Goal: Task Accomplishment & Management: Manage account settings

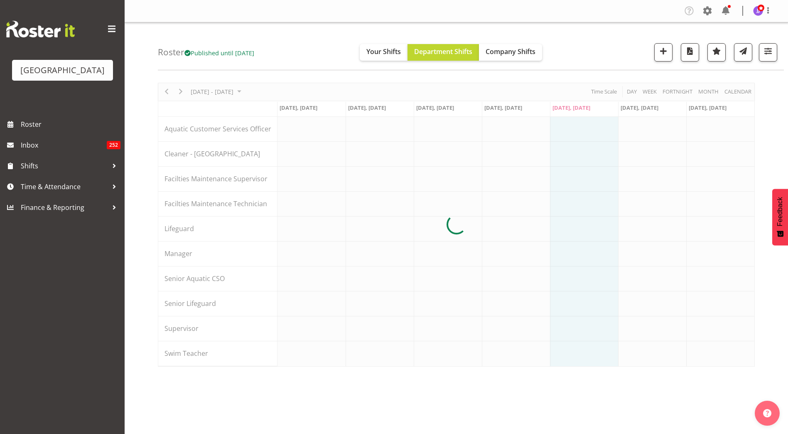
drag, startPoint x: 195, startPoint y: 50, endPoint x: 289, endPoint y: 50, distance: 93.9
click at [289, 50] on div "Roster Published until [DATE] Your Shifts Department Shifts Company Shifts All …" at bounding box center [471, 46] width 626 height 48
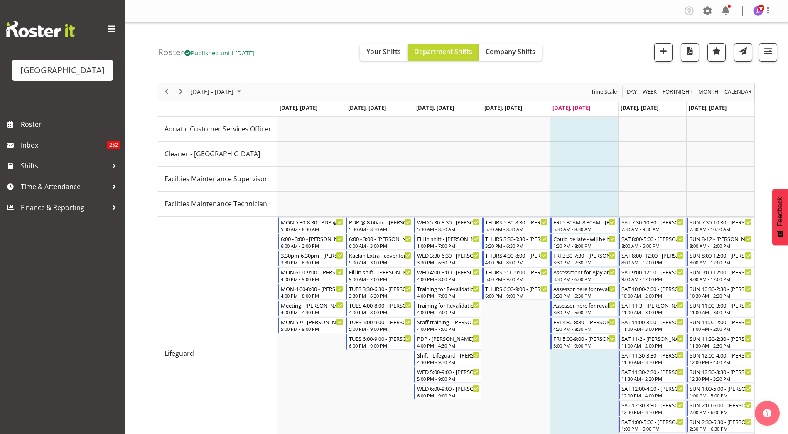
click at [289, 50] on div "Roster Published until [DATE] Your Shifts Department Shifts Company Shifts All …" at bounding box center [471, 46] width 626 height 48
drag, startPoint x: 194, startPoint y: 52, endPoint x: 273, endPoint y: 53, distance: 79.0
click at [273, 53] on div "Roster Published until [DATE] Your Shifts Department Shifts Company Shifts All …" at bounding box center [471, 46] width 626 height 48
click at [553, 32] on div "Roster Published until [DATE] Your Shifts Department Shifts Company Shifts All …" at bounding box center [471, 46] width 626 height 48
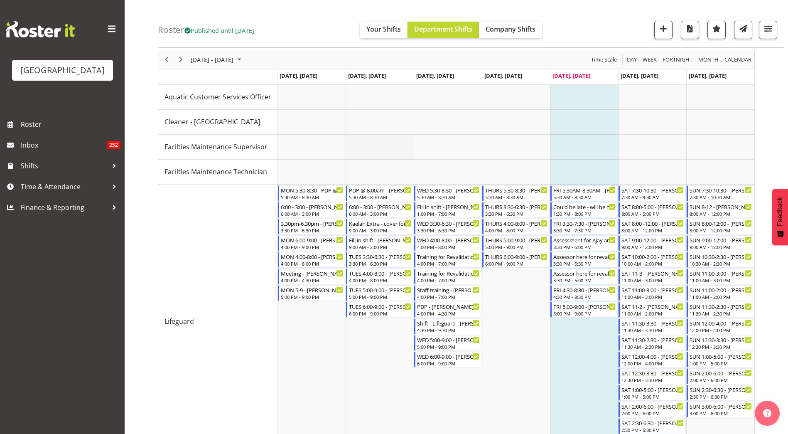
scroll to position [30, 0]
click at [224, 59] on span "[DATE] - [DATE]" at bounding box center [212, 61] width 44 height 10
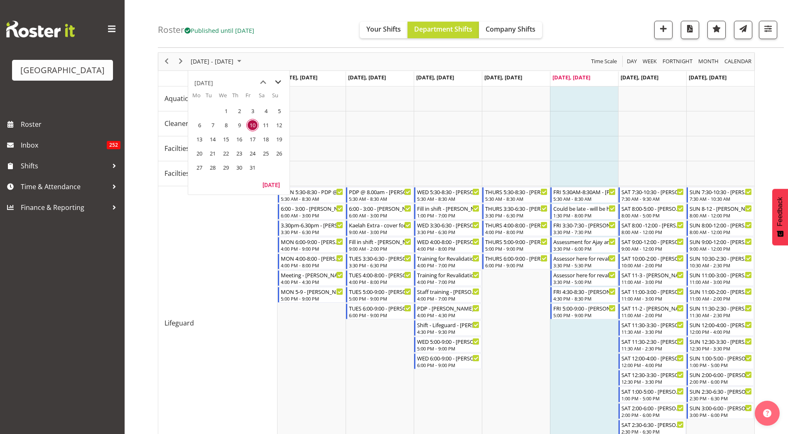
click at [282, 82] on span "next month" at bounding box center [278, 82] width 15 height 15
click at [209, 139] on span "11" at bounding box center [213, 139] width 12 height 12
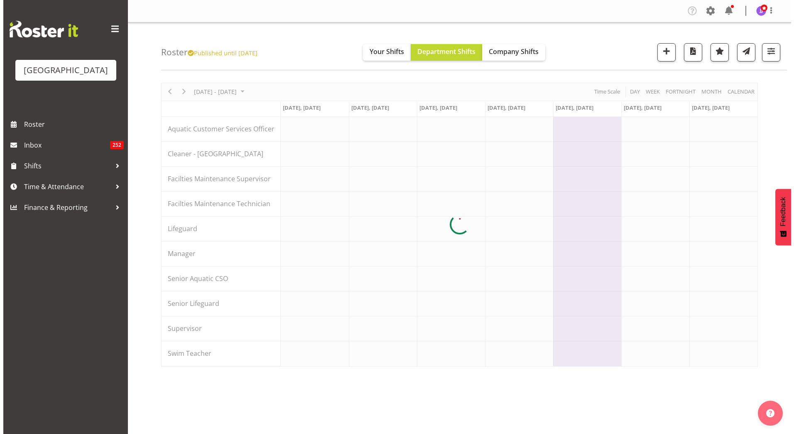
scroll to position [0, 0]
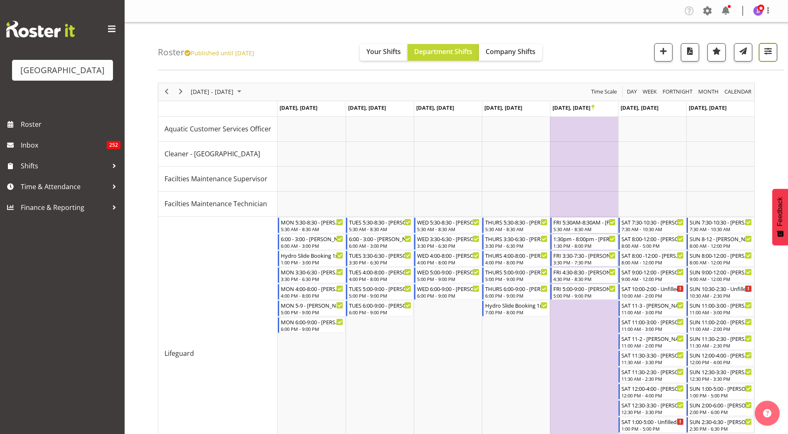
click at [774, 45] on button "button" at bounding box center [768, 52] width 18 height 18
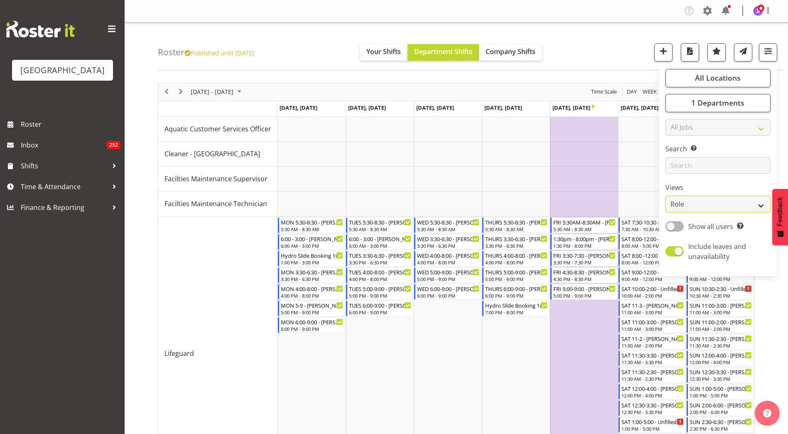
click at [708, 204] on select "Staff Role Shift - Horizontal Shift - Vertical Staff - Location" at bounding box center [718, 204] width 105 height 17
select select "staff"
click at [666, 196] on select "Staff Role Shift - Horizontal Shift - Vertical Staff - Location" at bounding box center [718, 204] width 105 height 17
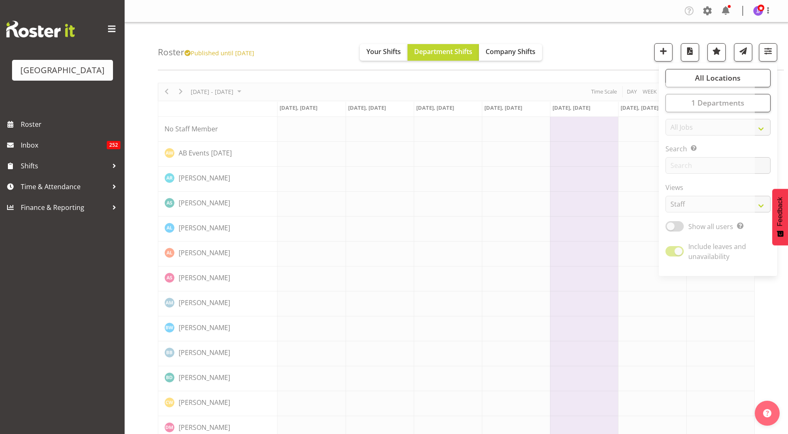
click at [601, 42] on div "Roster Published until [DATE] Your Shifts Department Shifts Company Shifts All …" at bounding box center [471, 46] width 626 height 48
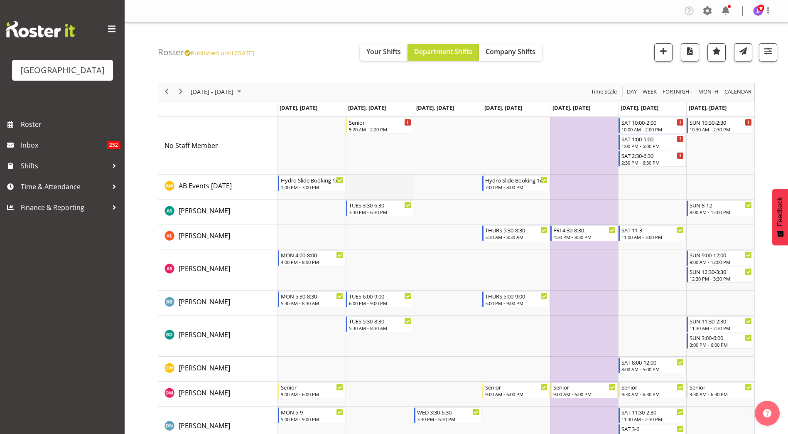
click at [362, 179] on td "Timeline Week of November 11, 2025" at bounding box center [380, 187] width 68 height 25
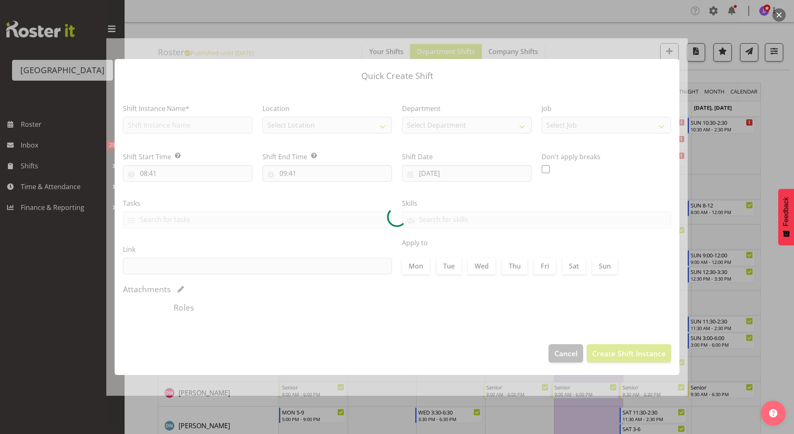
type input "[DATE]"
checkbox input "true"
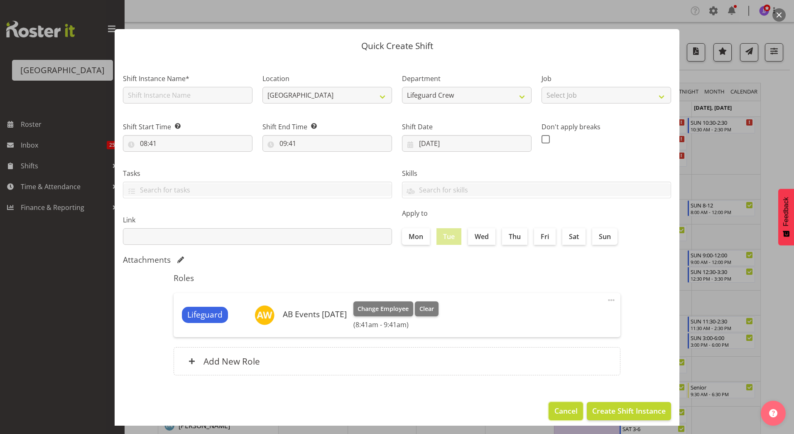
click at [558, 413] on span "Cancel" at bounding box center [566, 410] width 23 height 11
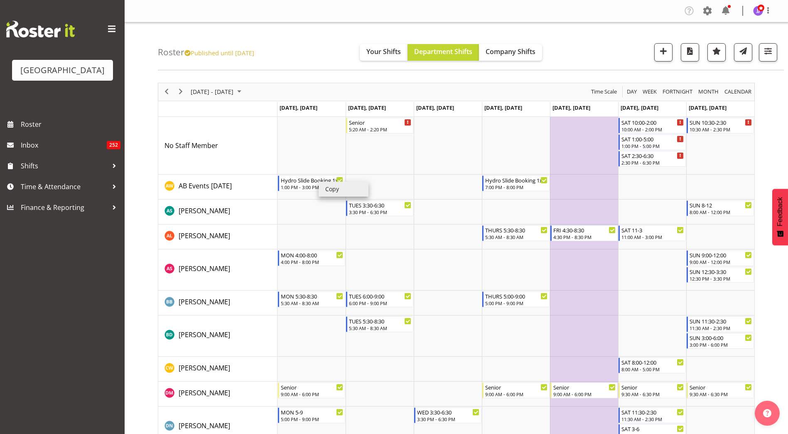
click at [329, 187] on li "Copy" at bounding box center [344, 189] width 50 height 15
click at [377, 185] on td "Timeline Week of November 11, 2025" at bounding box center [380, 187] width 68 height 25
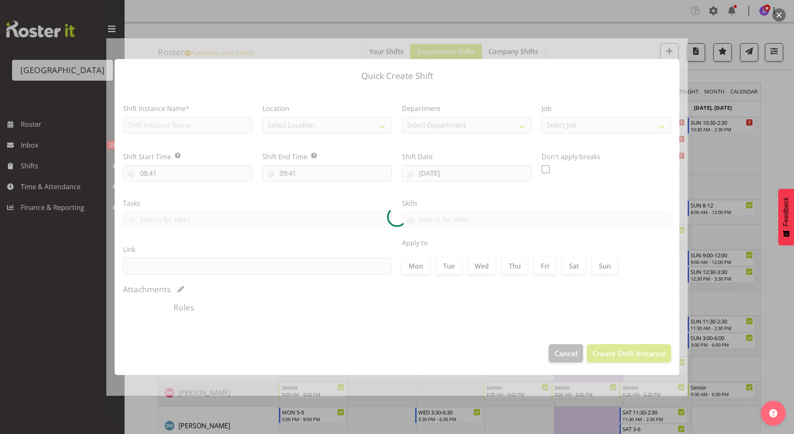
type input "[DATE]"
checkbox input "true"
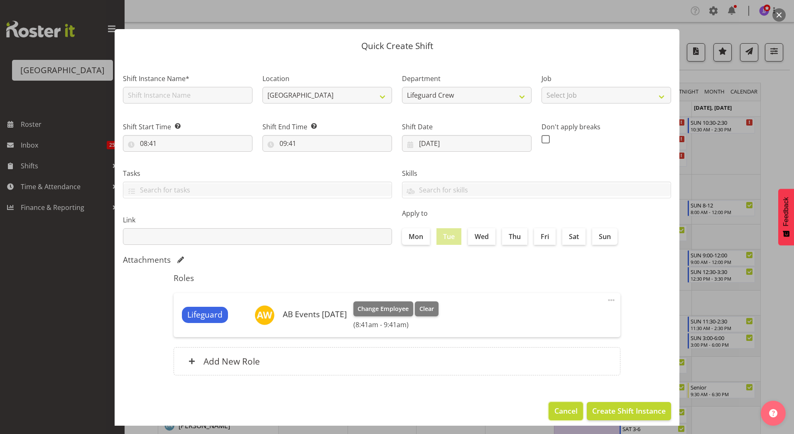
click at [554, 402] on button "Cancel" at bounding box center [566, 411] width 34 height 18
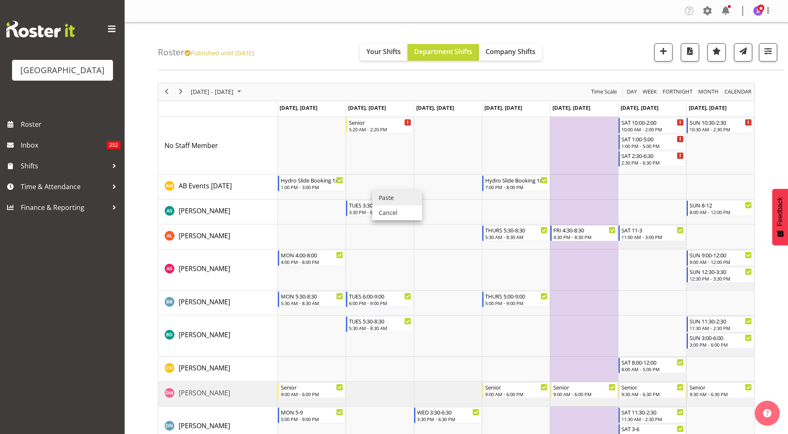
click at [383, 197] on li "Paste" at bounding box center [397, 197] width 50 height 15
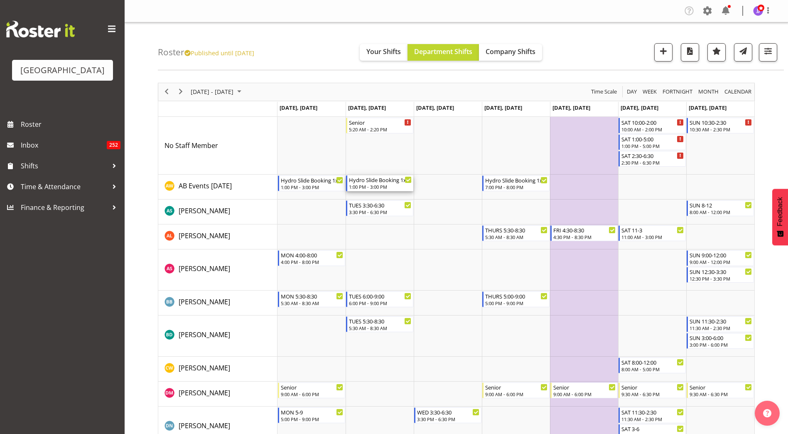
click at [386, 185] on div "1:00 PM - 3:00 PM" at bounding box center [380, 186] width 63 height 7
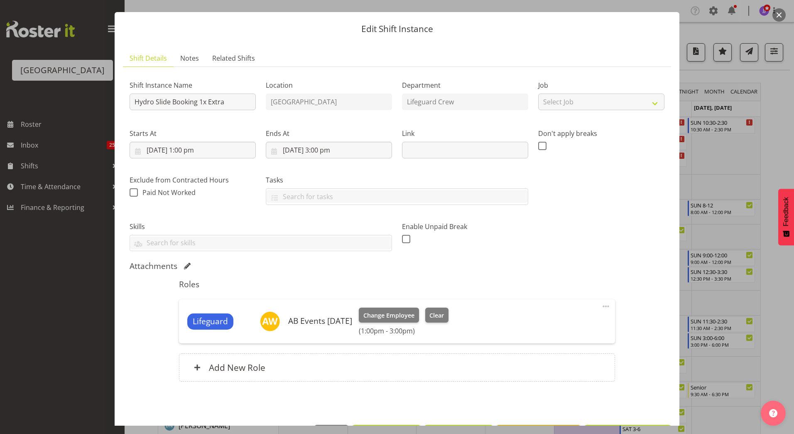
scroll to position [17, 0]
click at [201, 147] on input "[DATE] 1:00 pm" at bounding box center [193, 149] width 126 height 17
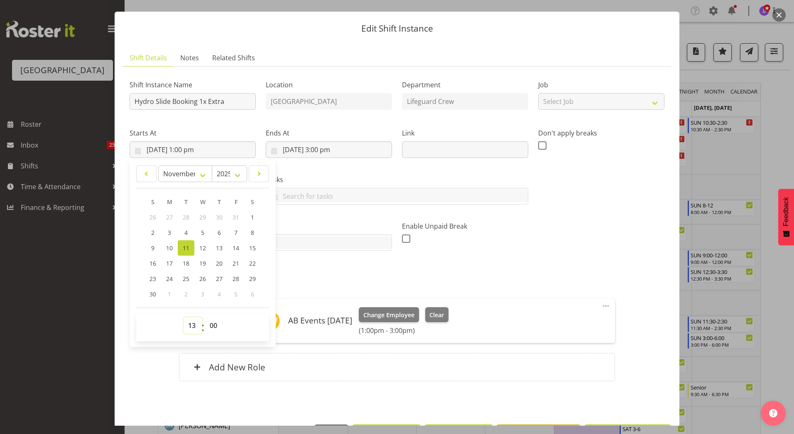
click at [191, 324] on select "00 01 02 03 04 05 06 07 08 09 10 11 12 13 14 15 16 17 18 19 20 21 22 23" at bounding box center [193, 325] width 19 height 17
select select "9"
click at [184, 317] on select "00 01 02 03 04 05 06 07 08 09 10 11 12 13 14 15 16 17 18 19 20 21 22 23" at bounding box center [193, 325] width 19 height 17
type input "[DATE] 9:00 am"
click at [215, 325] on select "00 01 02 03 04 05 06 07 08 09 10 11 12 13 14 15 16 17 18 19 20 21 22 23 24 25 2…" at bounding box center [214, 325] width 19 height 17
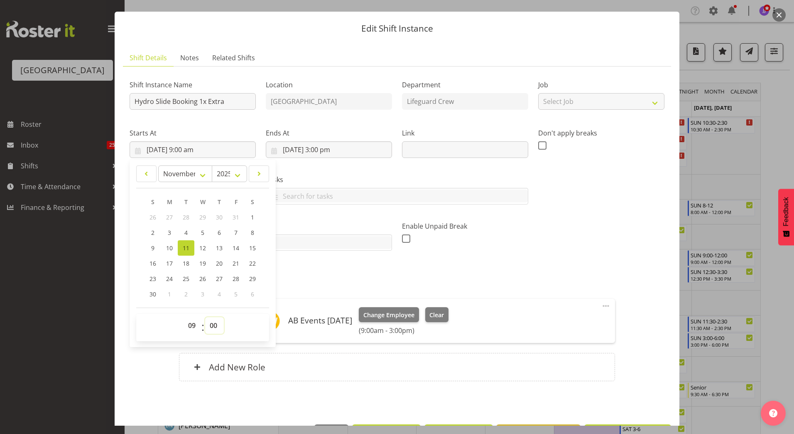
select select "45"
click at [205, 317] on select "00 01 02 03 04 05 06 07 08 09 10 11 12 13 14 15 16 17 18 19 20 21 22 23 24 25 2…" at bounding box center [214, 325] width 19 height 17
type input "[DATE] 9:45 am"
click at [330, 150] on input "[DATE] 3:00 pm" at bounding box center [329, 149] width 126 height 17
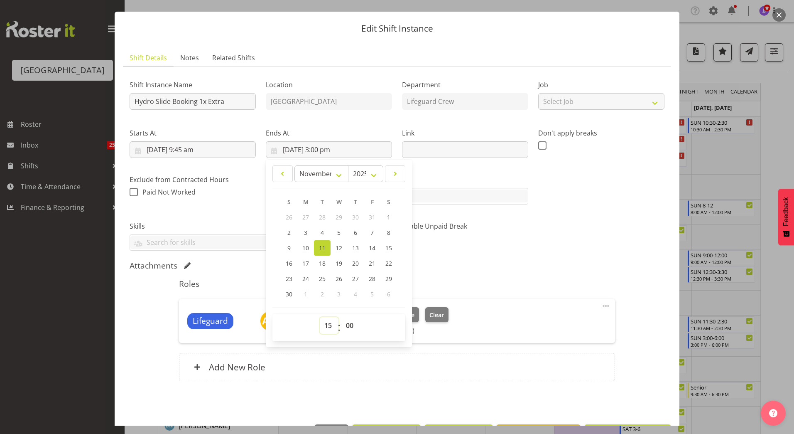
click at [325, 326] on select "00 01 02 03 04 05 06 07 08 09 10 11 12 13 14 15 16 17 18 19 20 21 22 23" at bounding box center [329, 325] width 19 height 17
select select "17"
click at [320, 317] on select "00 01 02 03 04 05 06 07 08 09 10 11 12 13 14 15 16 17 18 19 20 21 22 23" at bounding box center [329, 325] width 19 height 17
type input "[DATE] 5:00 pm"
click at [323, 327] on select "00 01 02 03 04 05 06 07 08 09 10 11 12 13 14 15 16 17 18 19 20 21 22 23" at bounding box center [329, 325] width 19 height 17
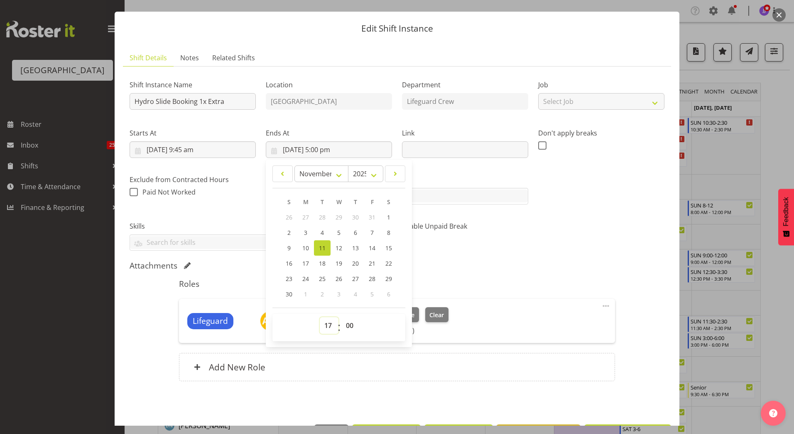
select select "11"
click at [320, 317] on select "00 01 02 03 04 05 06 07 08 09 10 11 12 13 14 15 16 17 18 19 20 21 22 23" at bounding box center [329, 325] width 19 height 17
type input "[DATE] 11:00 am"
click at [352, 331] on select "00 01 02 03 04 05 06 07 08 09 10 11 12 13 14 15 16 17 18 19 20 21 22 23 24 25 2…" at bounding box center [351, 325] width 19 height 17
select select "45"
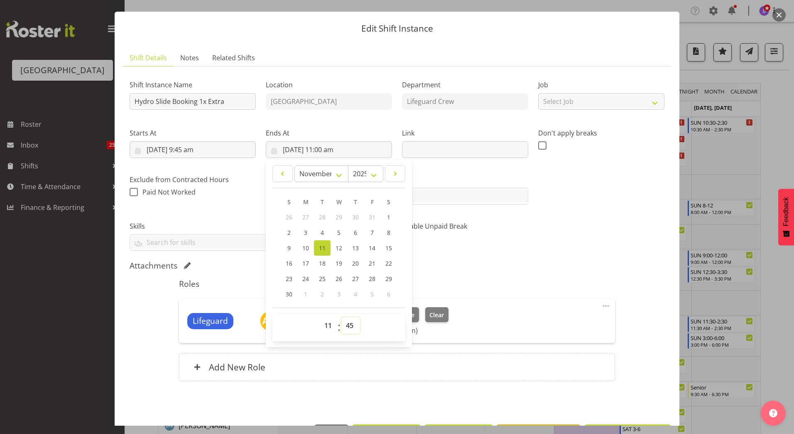
click at [342, 317] on select "00 01 02 03 04 05 06 07 08 09 10 11 12 13 14 15 16 17 18 19 20 21 22 23 24 25 2…" at bounding box center [351, 325] width 19 height 17
type input "[DATE] 11:45 am"
click at [505, 268] on div "Attachments" at bounding box center [397, 266] width 535 height 10
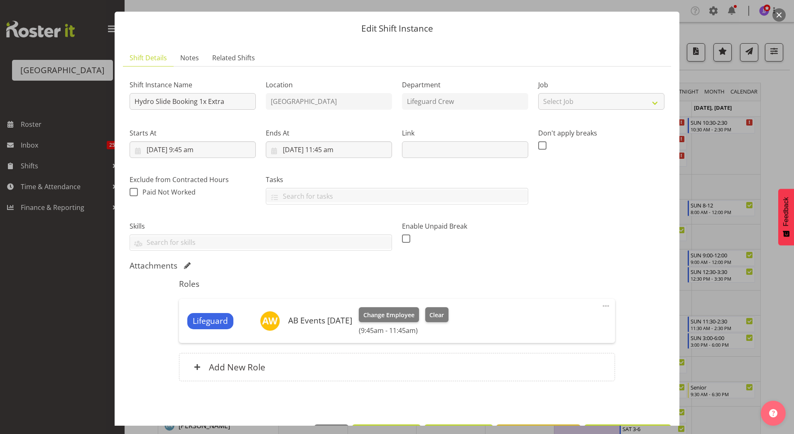
scroll to position [47, 0]
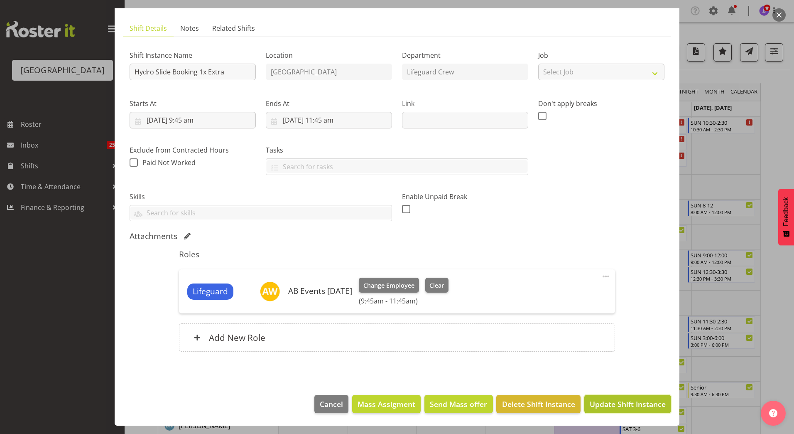
click at [635, 400] on span "Update Shift Instance" at bounding box center [628, 403] width 76 height 11
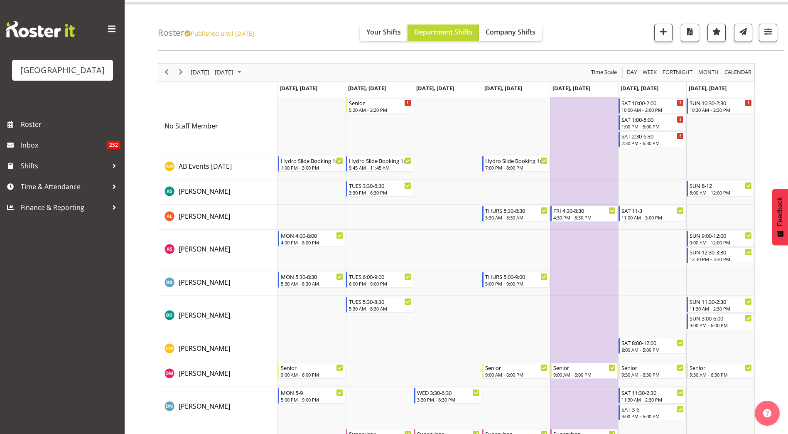
scroll to position [0, 0]
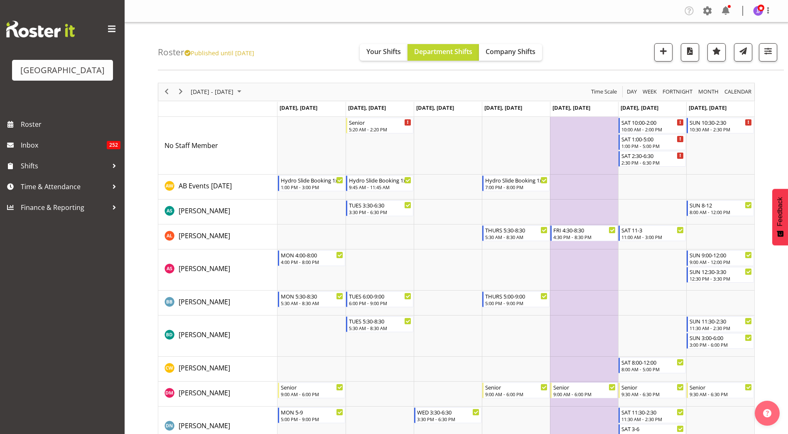
click at [52, 27] on img at bounding box center [40, 29] width 69 height 17
